Goal: Information Seeking & Learning: Learn about a topic

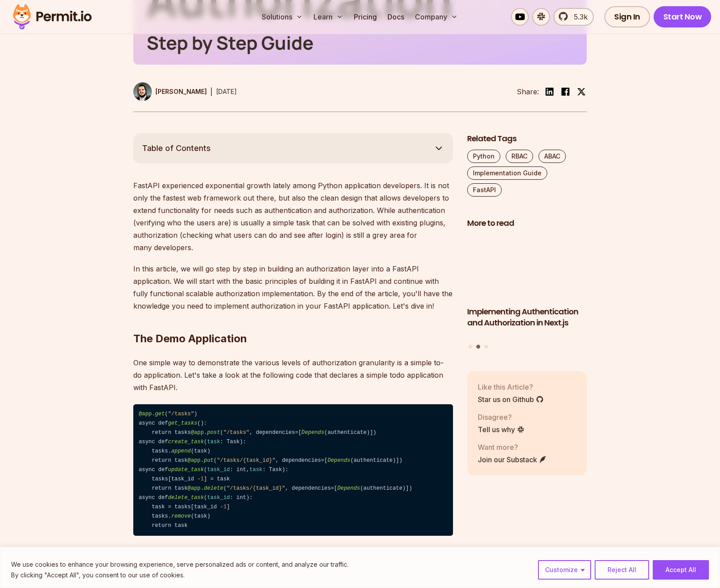
scroll to position [478, 0]
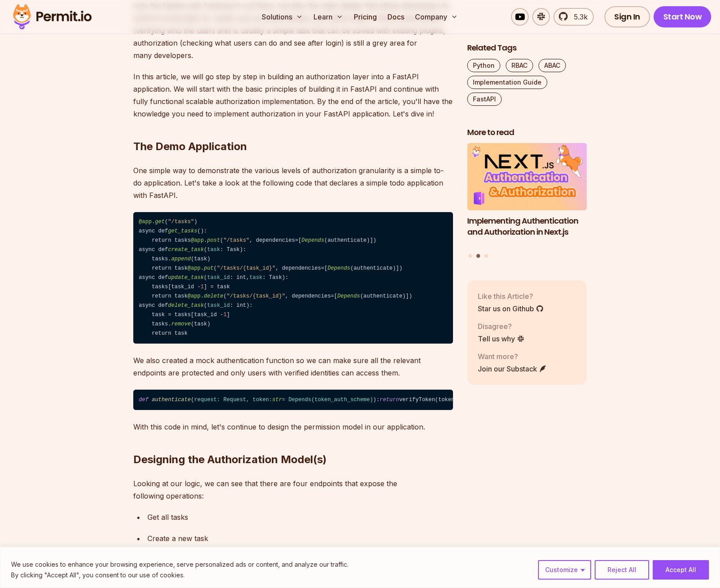
scroll to position [638, 0]
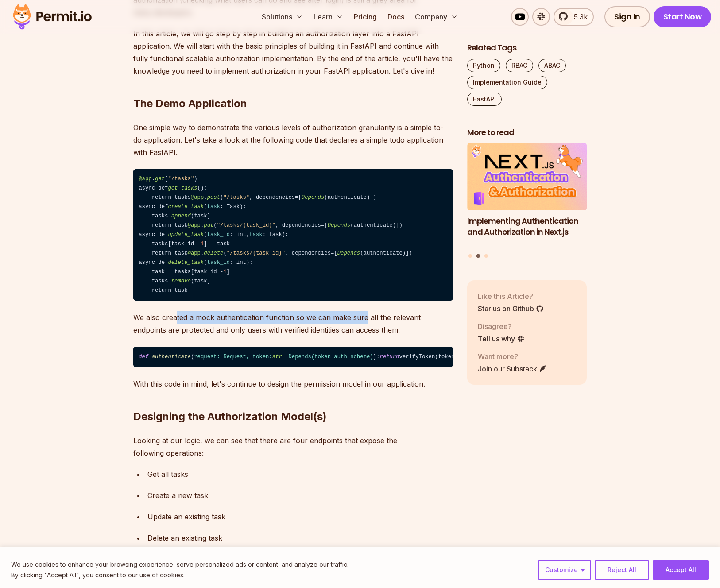
drag, startPoint x: 175, startPoint y: 361, endPoint x: 365, endPoint y: 367, distance: 189.3
click at [365, 336] on p "We also created a mock authentication function so we can make sure all the rele…" at bounding box center [293, 323] width 320 height 25
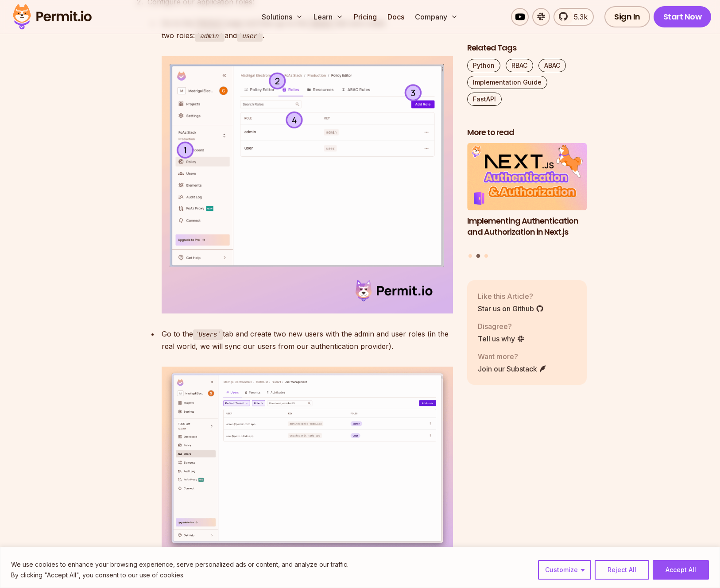
scroll to position [2180, 0]
